Goal: Task Accomplishment & Management: Manage account settings

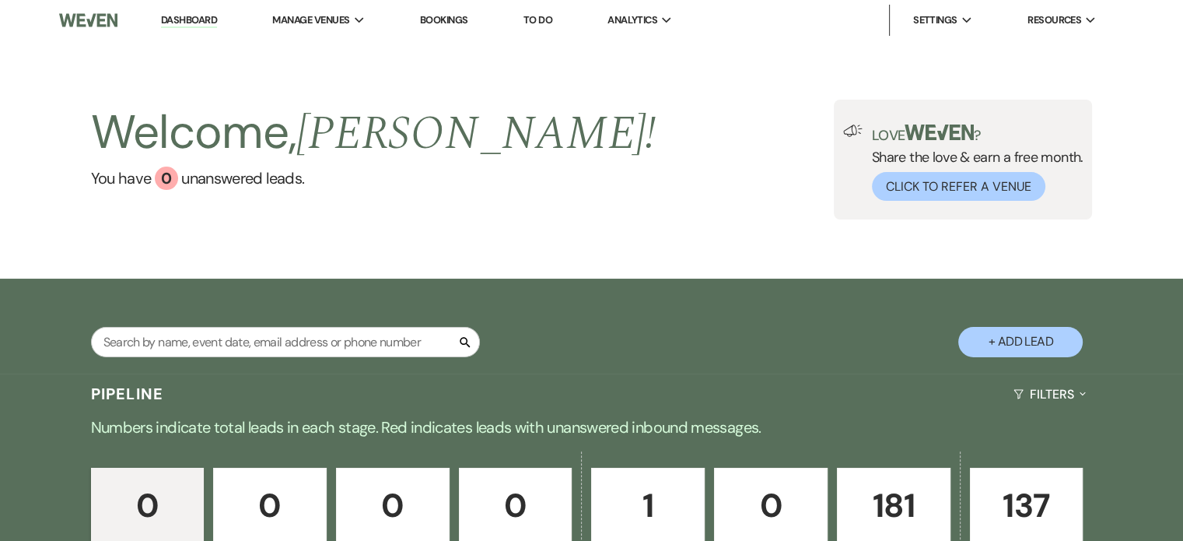
scroll to position [156, 0]
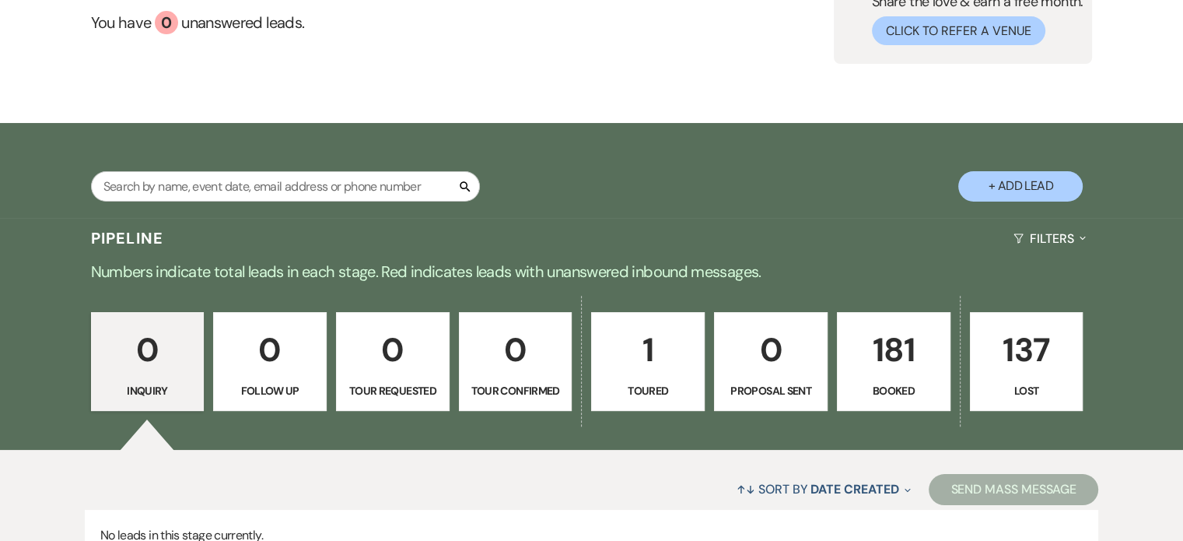
click at [856, 390] on p "Booked" at bounding box center [893, 390] width 93 height 17
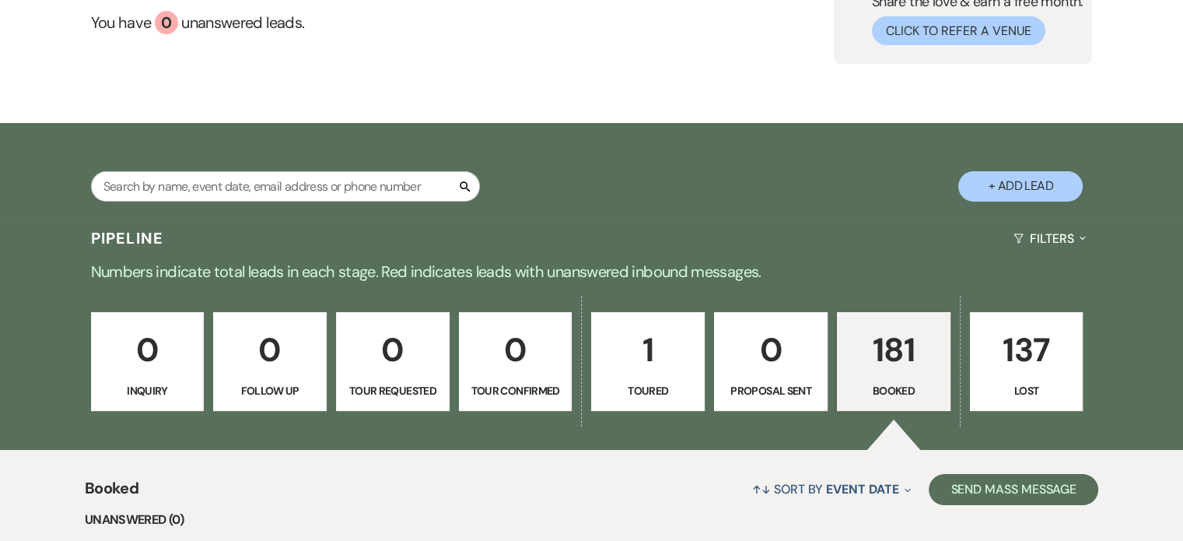
click at [348, 509] on li "Unanswered (0)" at bounding box center [591, 519] width 1013 height 20
click at [311, 509] on li "Unanswered (0)" at bounding box center [591, 519] width 1013 height 20
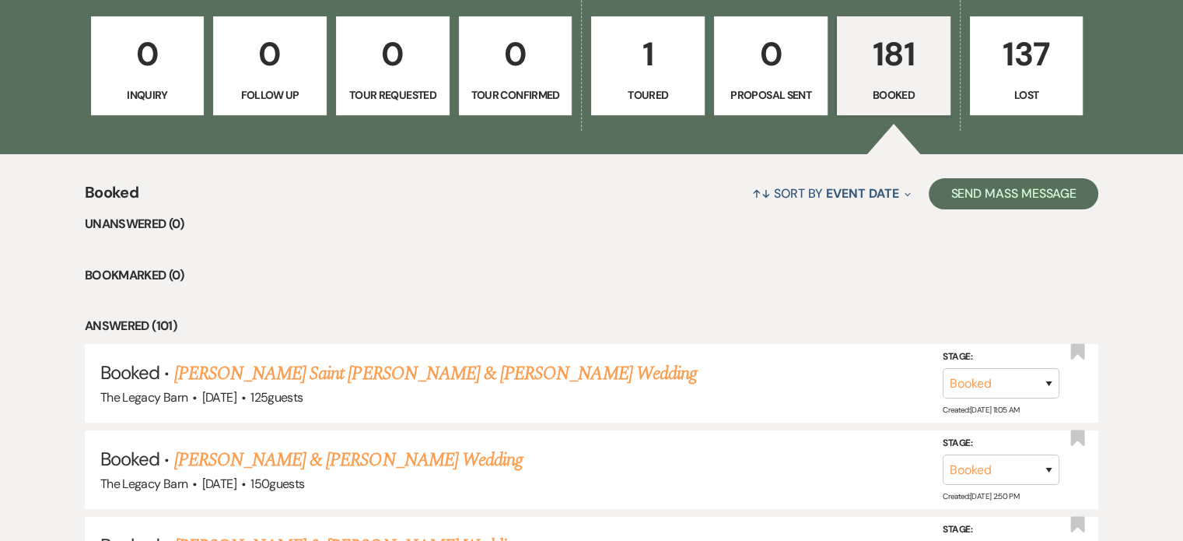
scroll to position [622, 0]
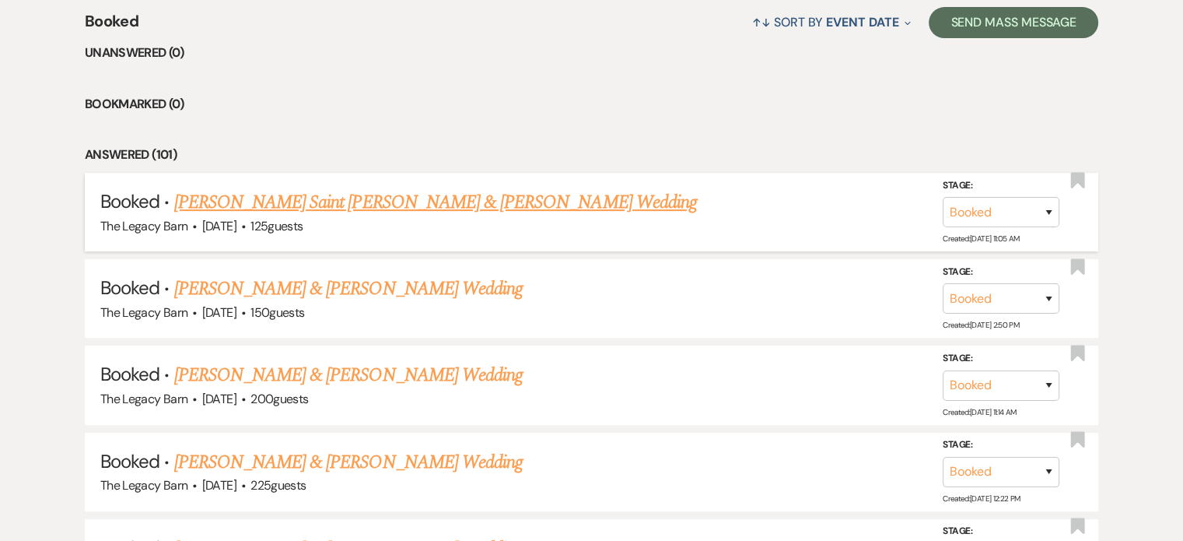
click at [336, 201] on link "[PERSON_NAME] Saint [PERSON_NAME] & [PERSON_NAME] Wedding" at bounding box center [435, 202] width 523 height 28
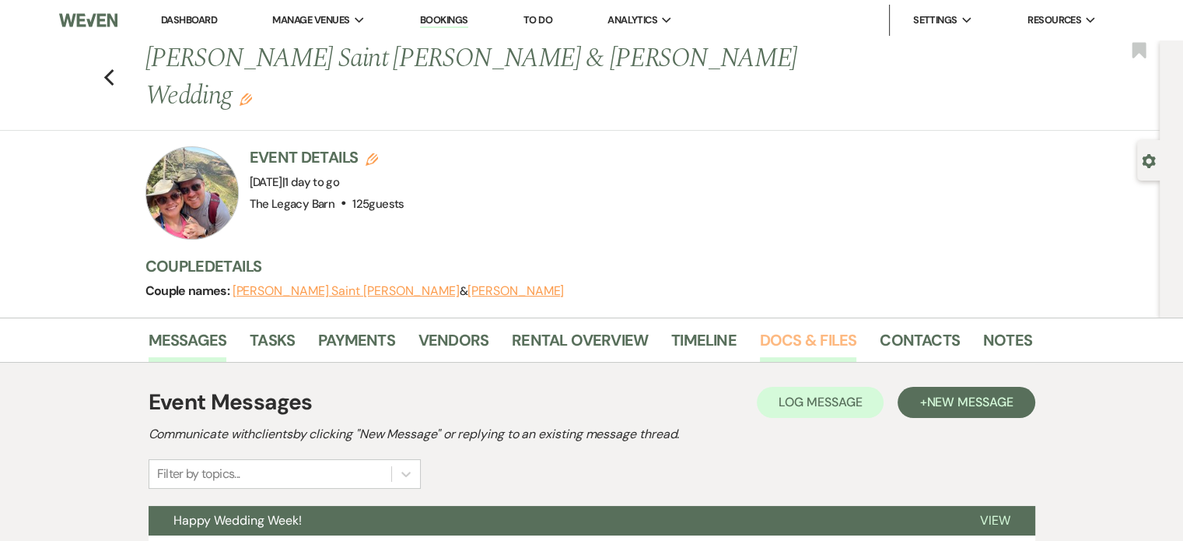
click at [781, 327] on link "Docs & Files" at bounding box center [808, 344] width 96 height 34
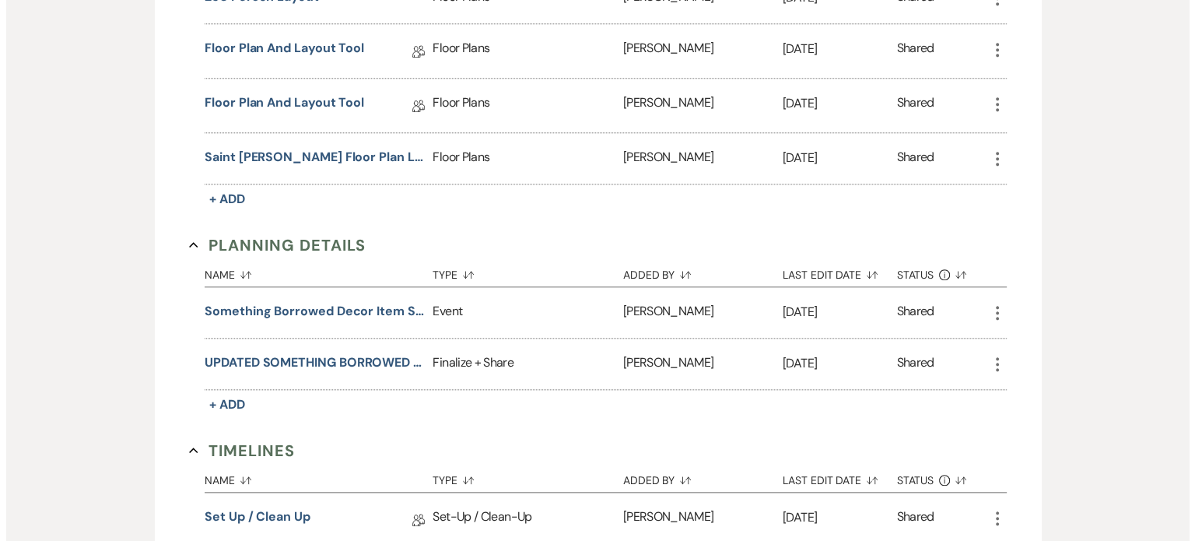
scroll to position [1556, 0]
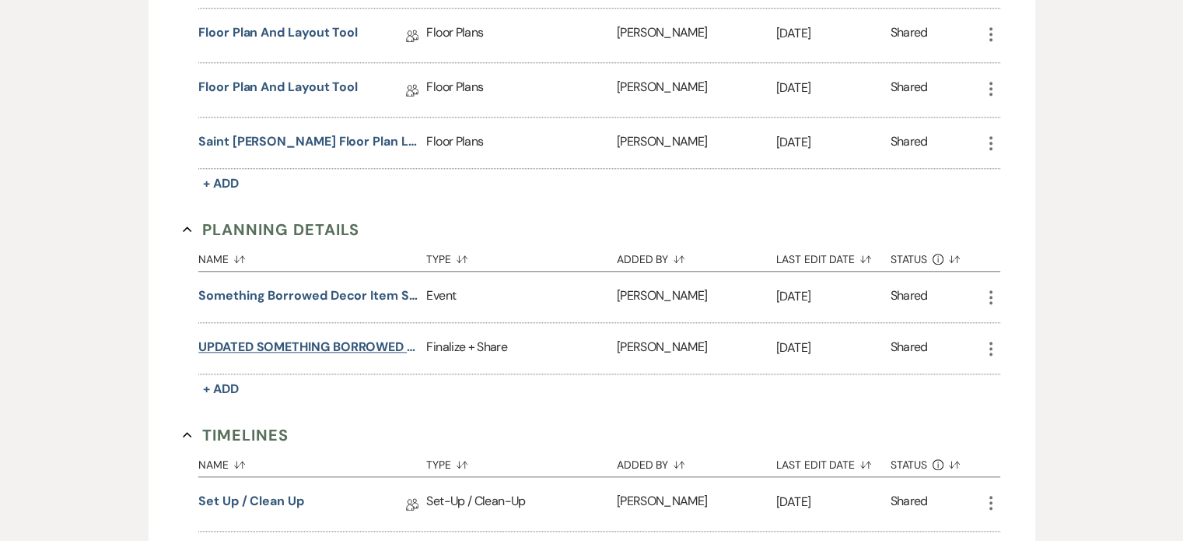
click at [299, 338] on button "UPDATED SOMETHING BORROWED DECOR LIST FORM" at bounding box center [309, 347] width 222 height 19
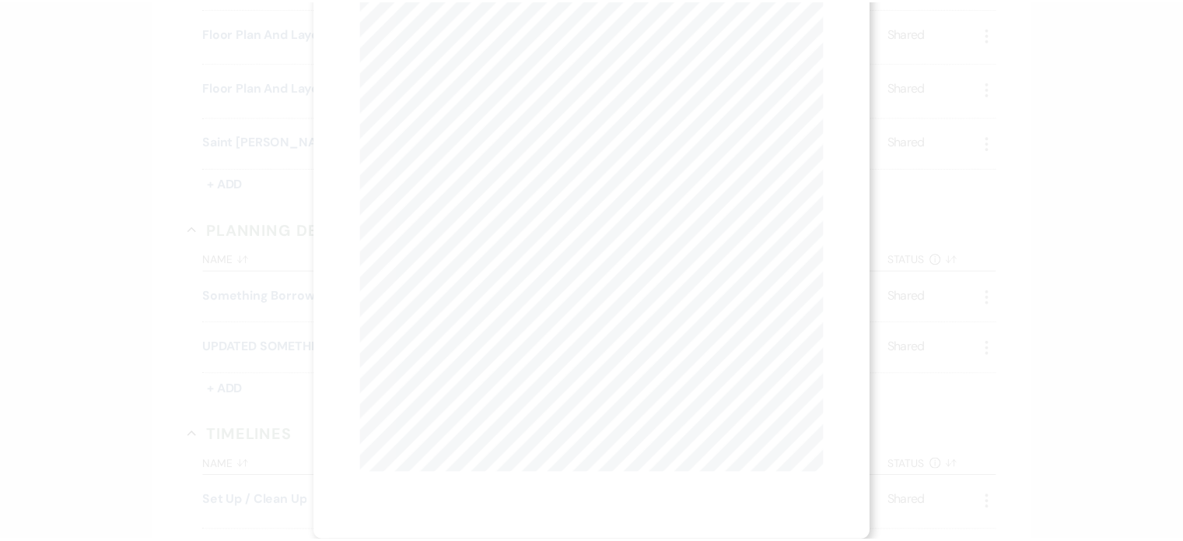
scroll to position [0, 0]
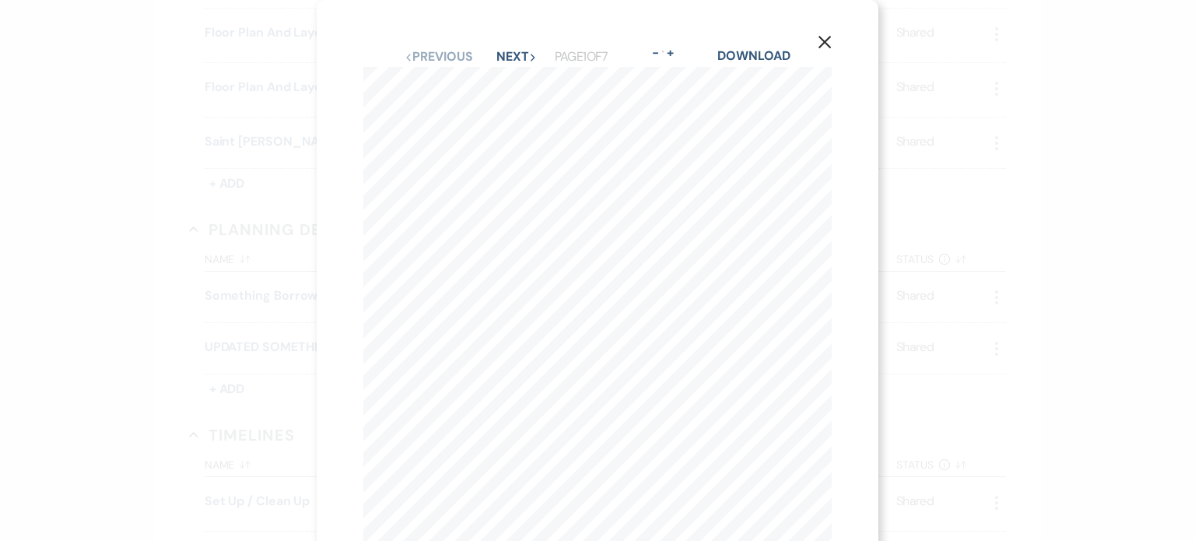
click at [825, 37] on icon "X" at bounding box center [824, 42] width 14 height 14
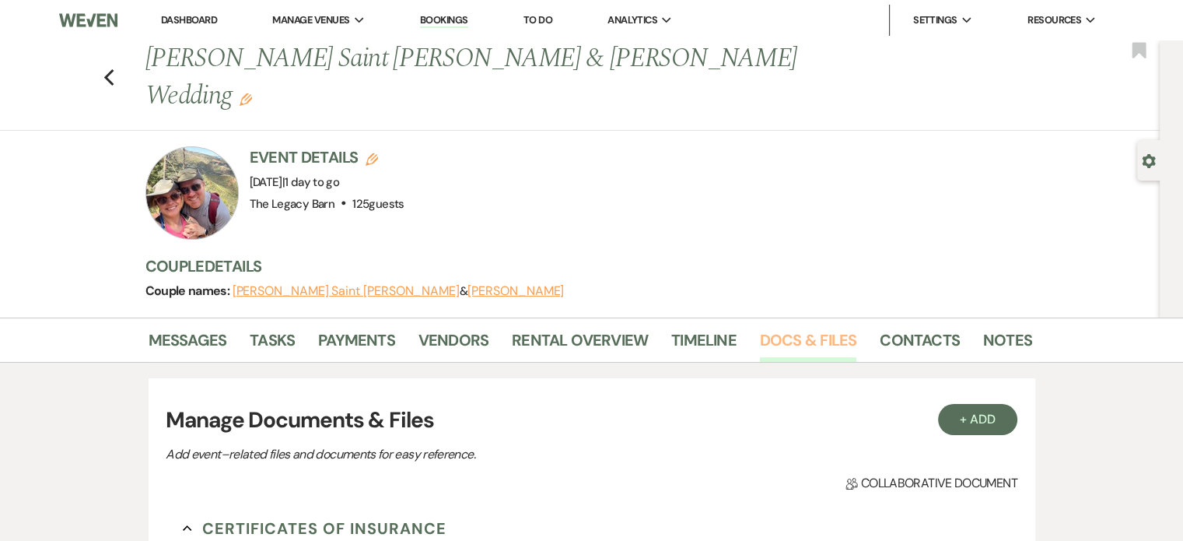
click at [783, 327] on link "Docs & Files" at bounding box center [808, 344] width 96 height 34
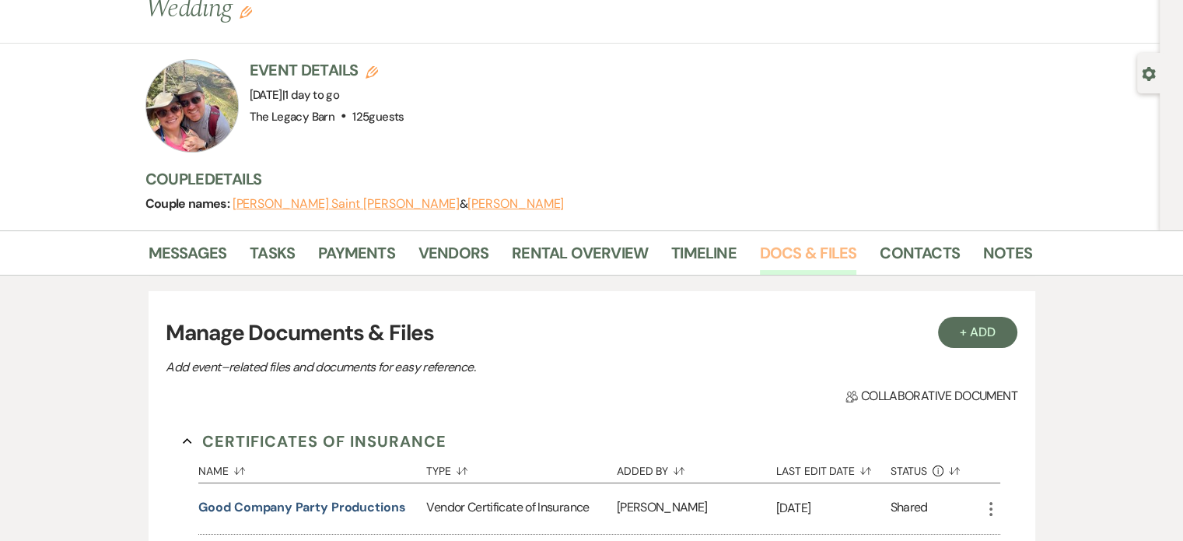
scroll to position [311, 0]
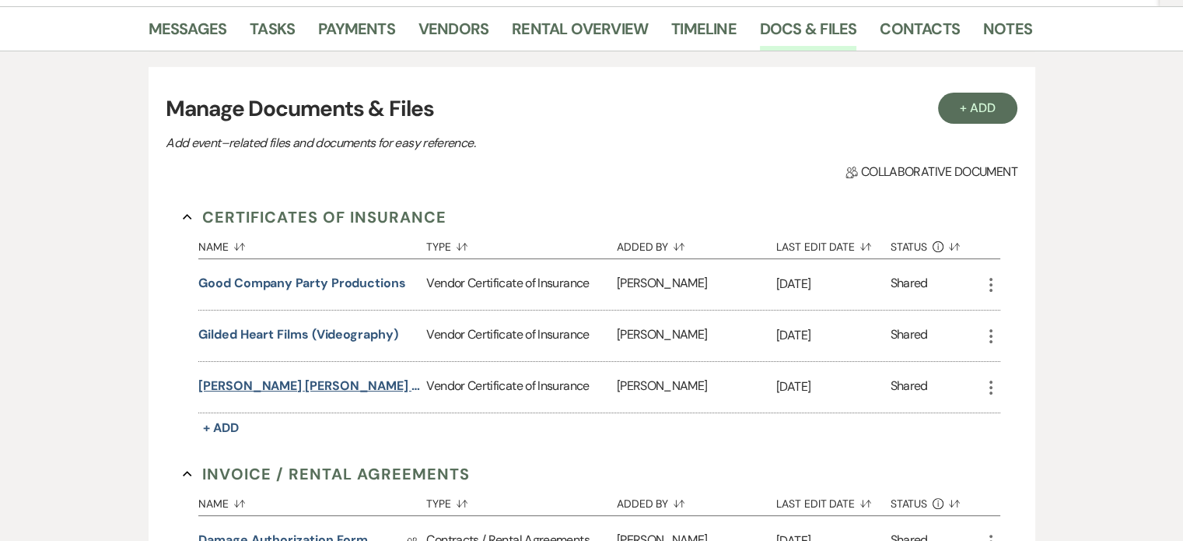
click at [272, 376] on button "[PERSON_NAME] [PERSON_NAME] Photography" at bounding box center [309, 385] width 222 height 19
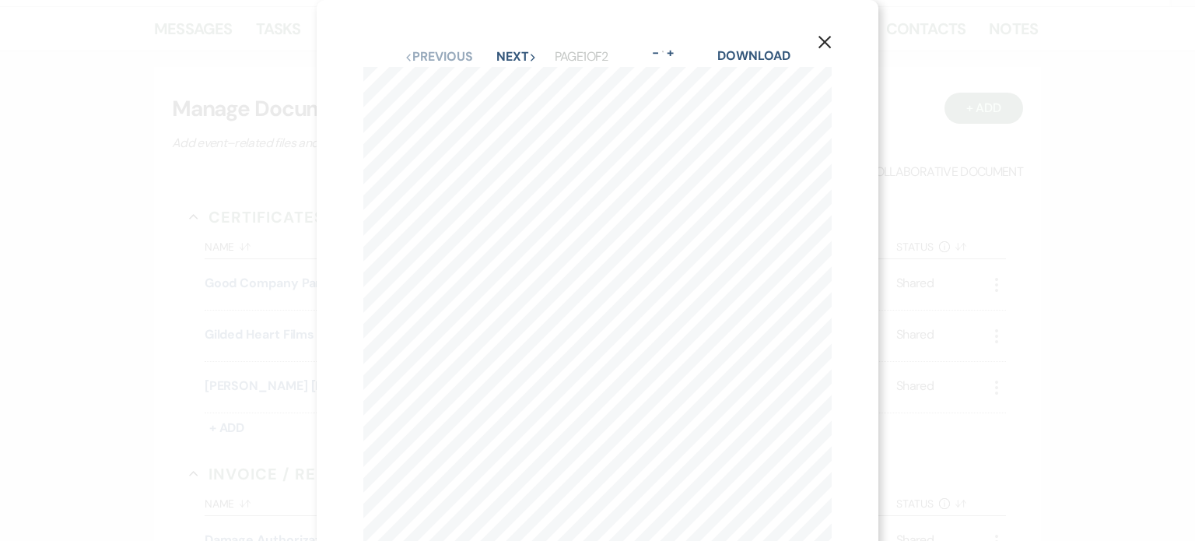
click at [824, 42] on use "button" at bounding box center [824, 42] width 12 height 12
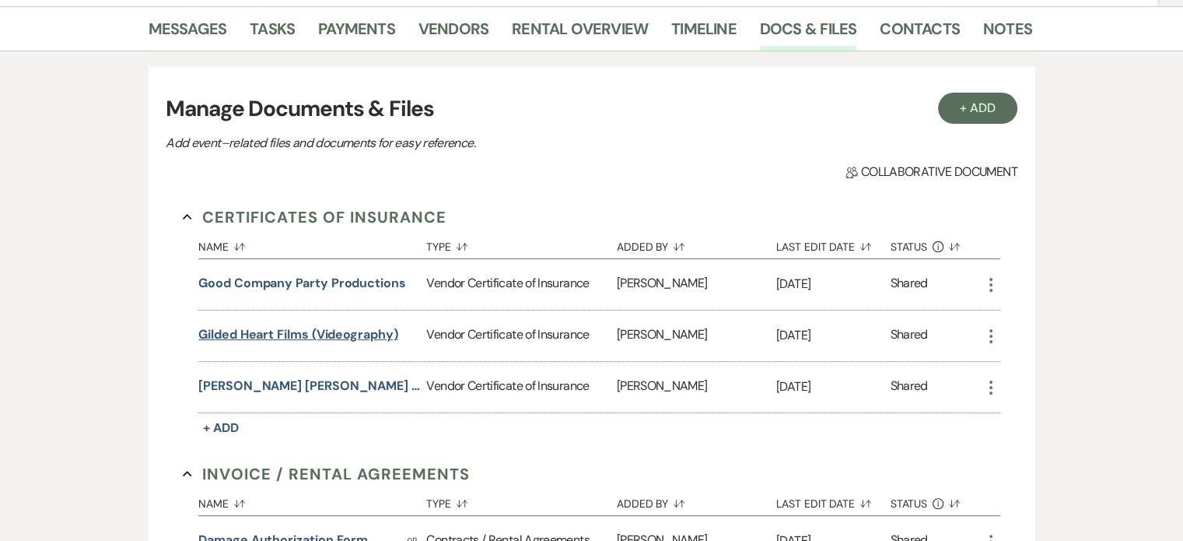
click at [218, 325] on button "Gilded Heart Films (Videography)" at bounding box center [297, 334] width 199 height 19
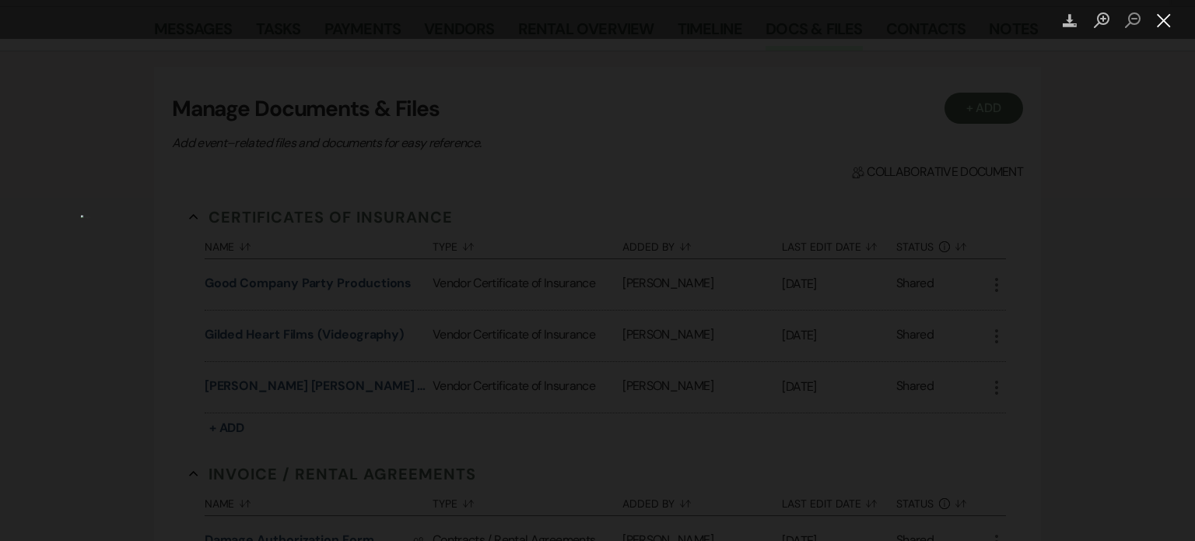
click at [1162, 22] on button "Close lightbox" at bounding box center [1163, 20] width 31 height 27
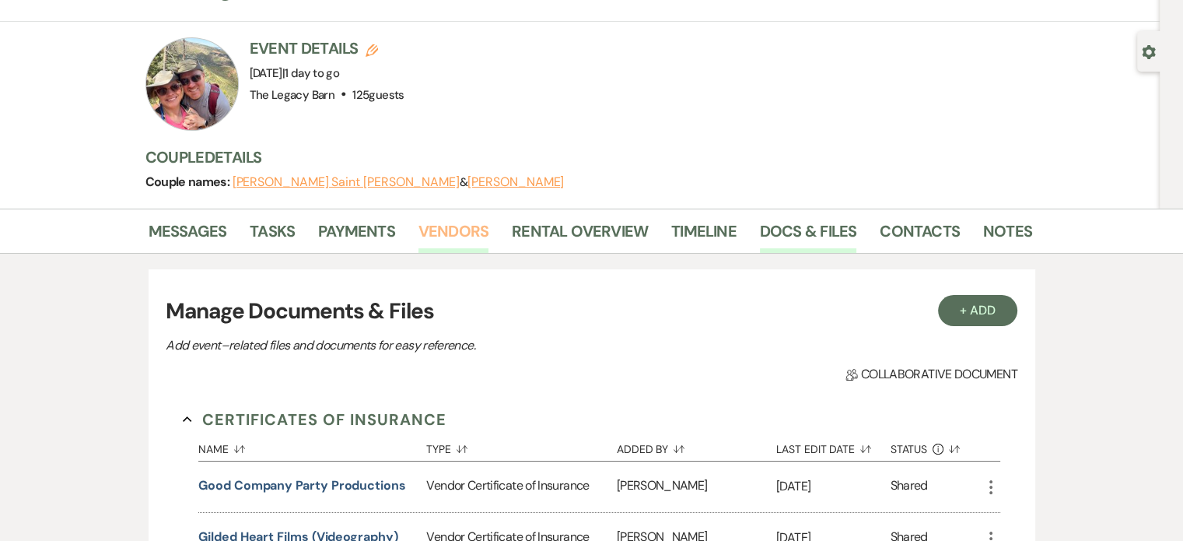
scroll to position [0, 0]
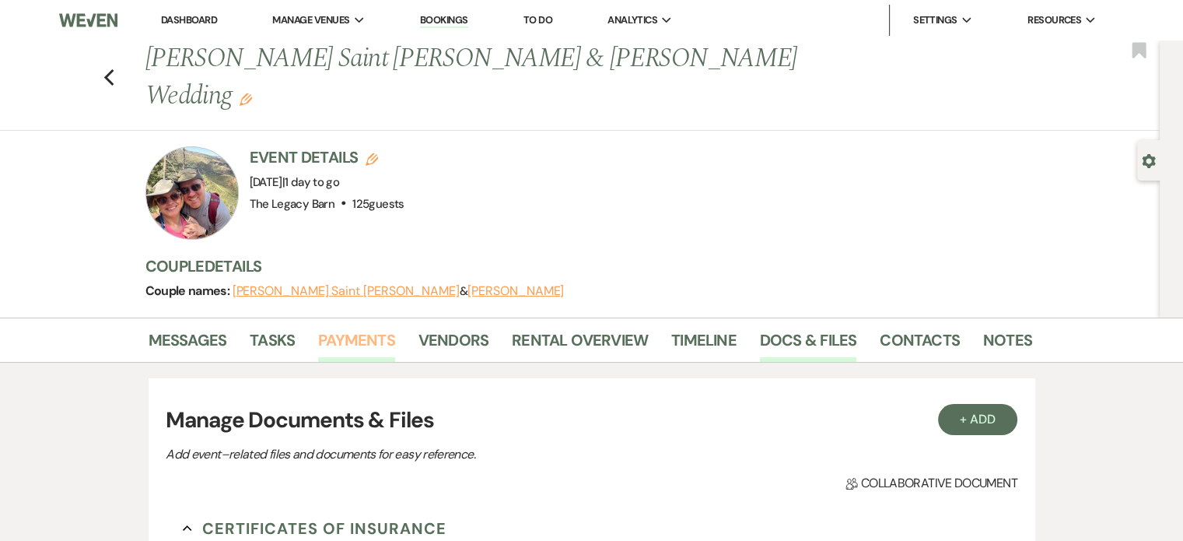
click at [352, 327] on link "Payments" at bounding box center [356, 344] width 77 height 34
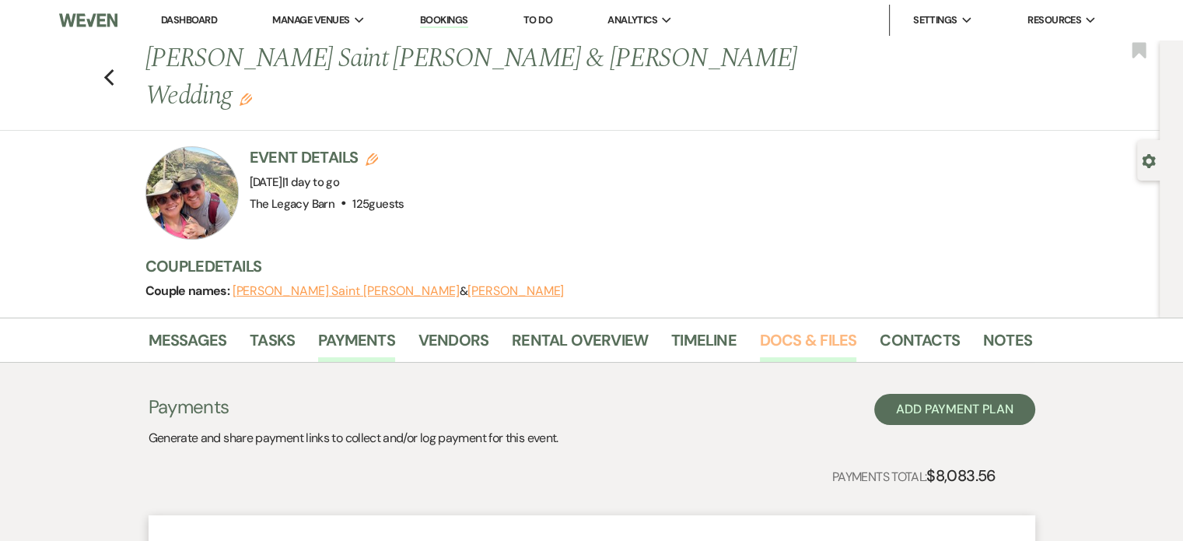
click at [803, 327] on link "Docs & Files" at bounding box center [808, 344] width 96 height 34
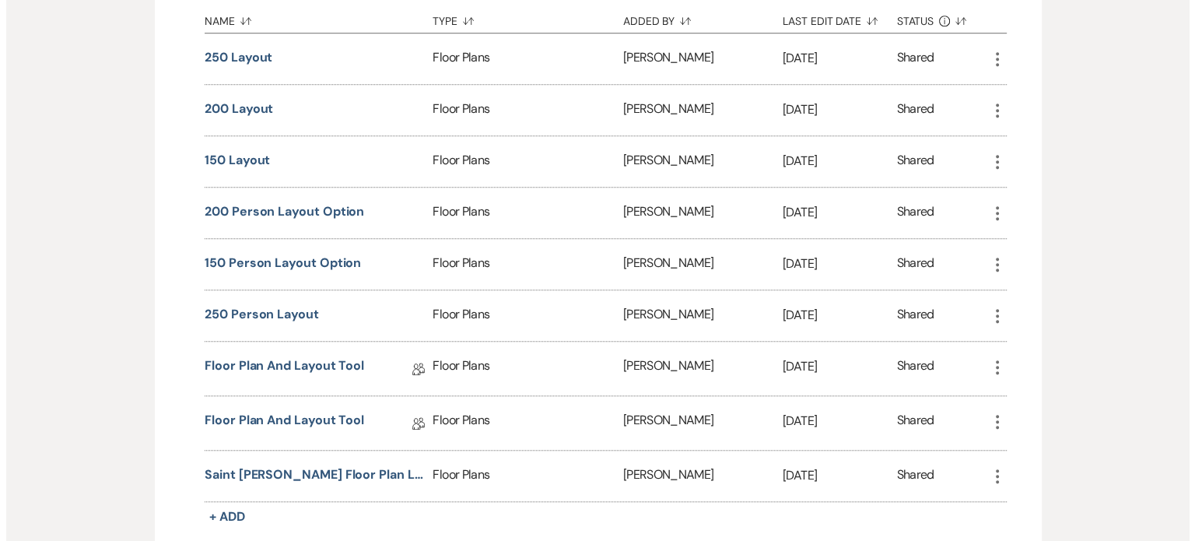
scroll to position [1322, 0]
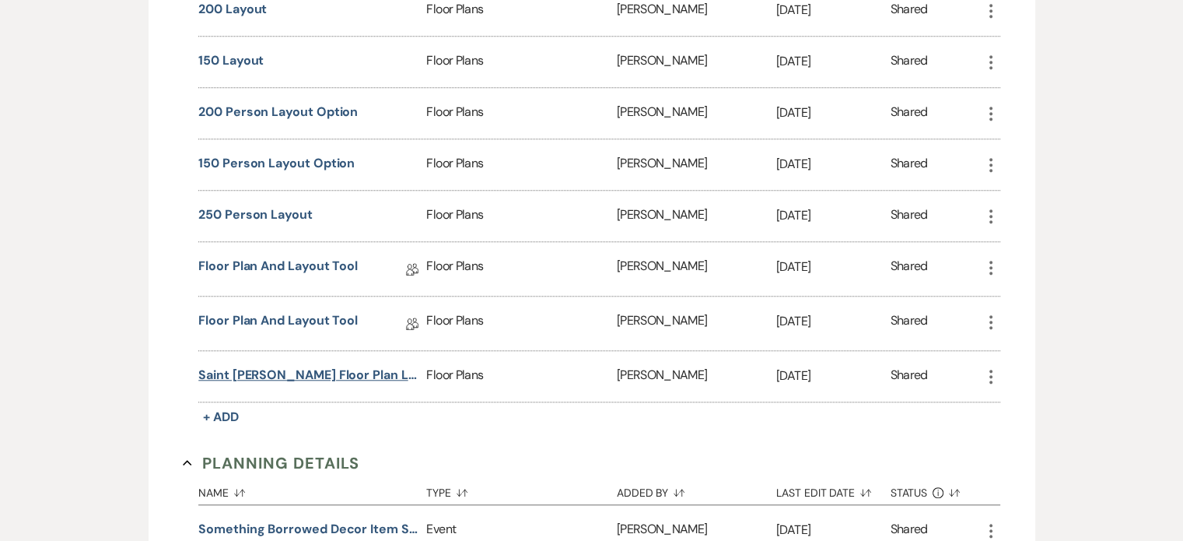
click at [327, 366] on button "Saint [PERSON_NAME] Floor Plan Layout" at bounding box center [309, 375] width 222 height 19
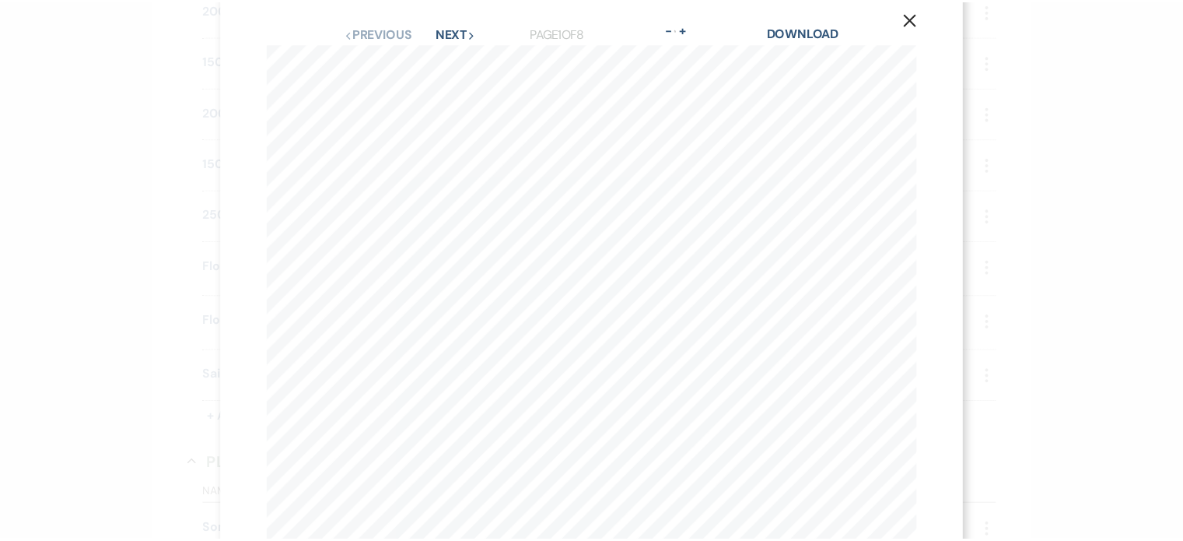
scroll to position [0, 0]
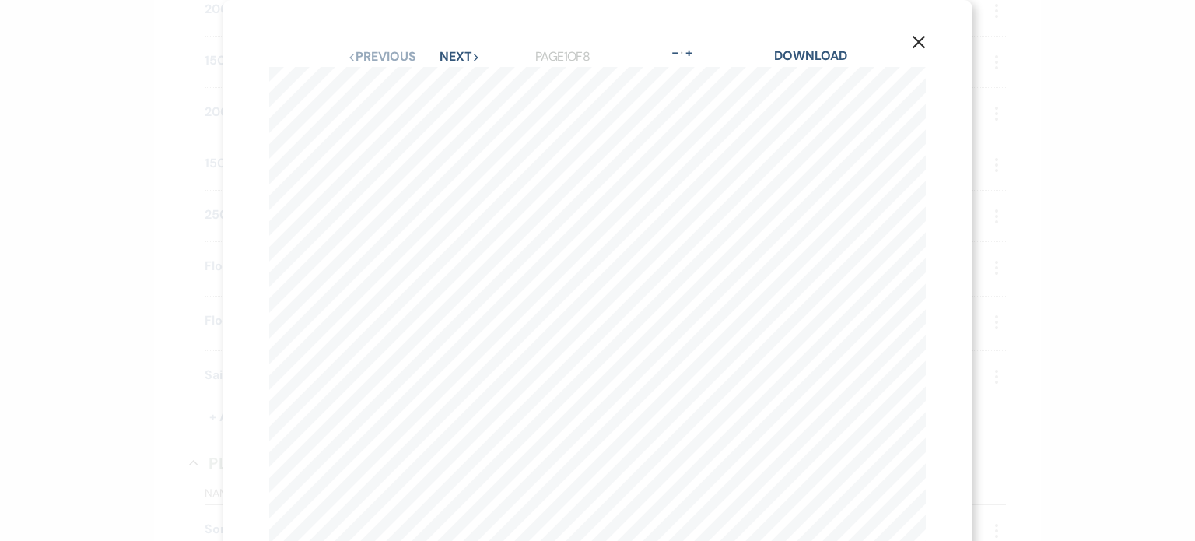
click at [914, 39] on icon "X" at bounding box center [919, 42] width 14 height 14
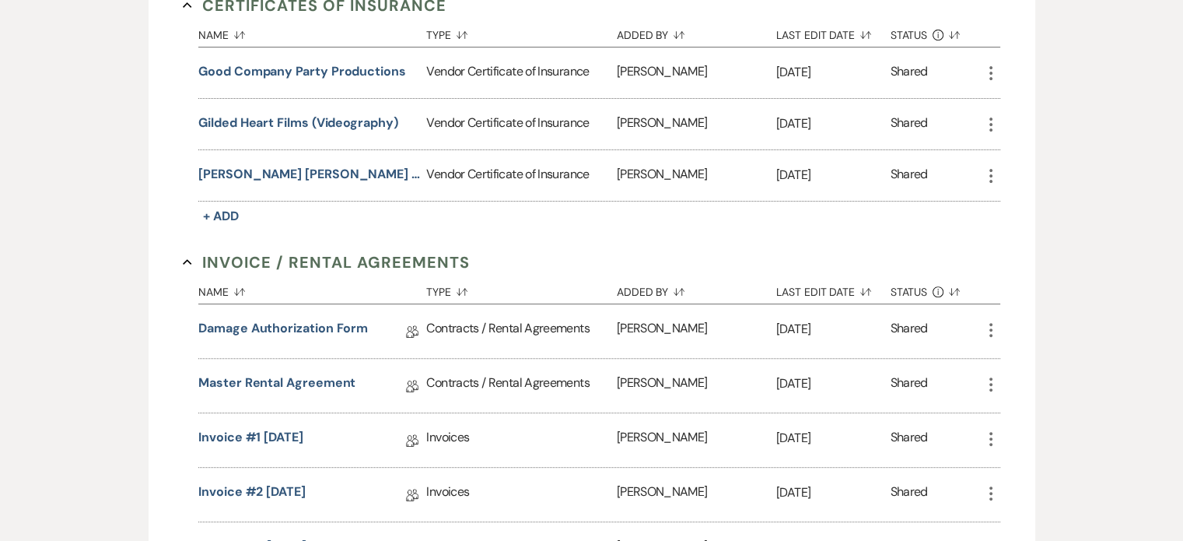
scroll to position [233, 0]
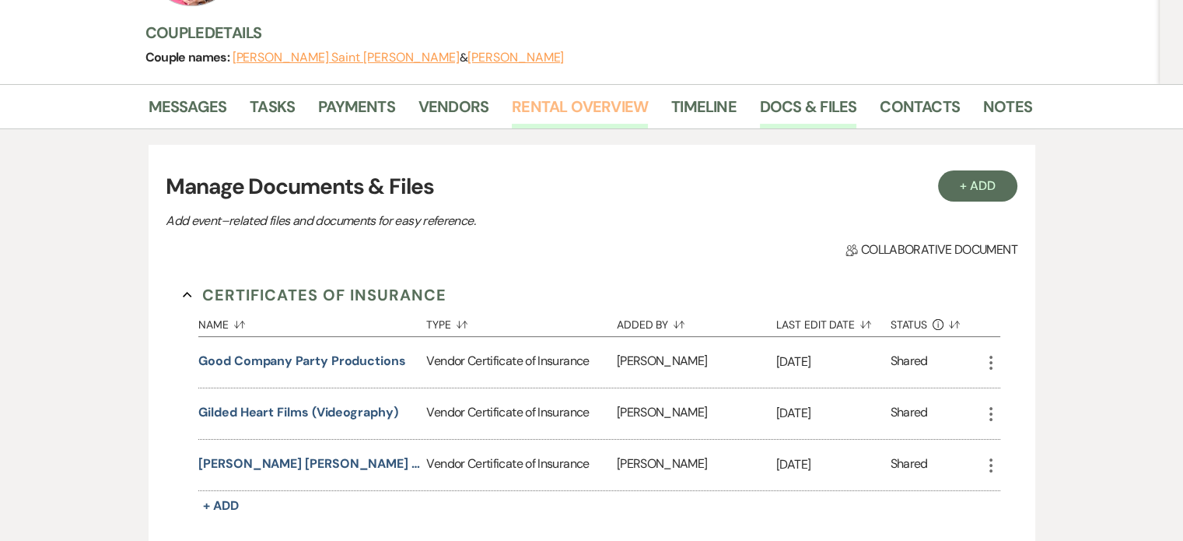
click at [580, 94] on link "Rental Overview" at bounding box center [580, 111] width 136 height 34
